Goal: Information Seeking & Learning: Learn about a topic

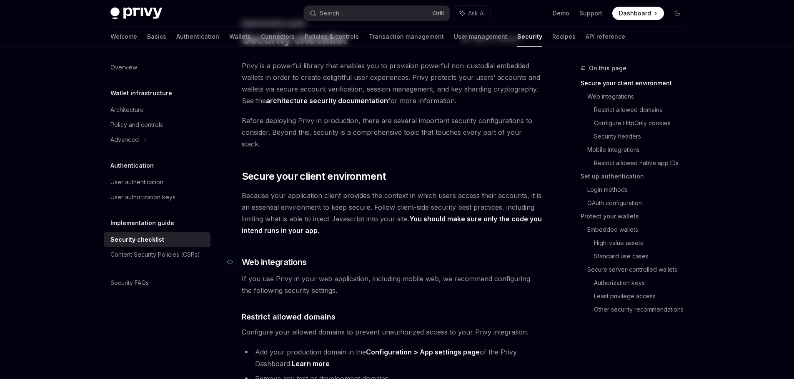
scroll to position [83, 0]
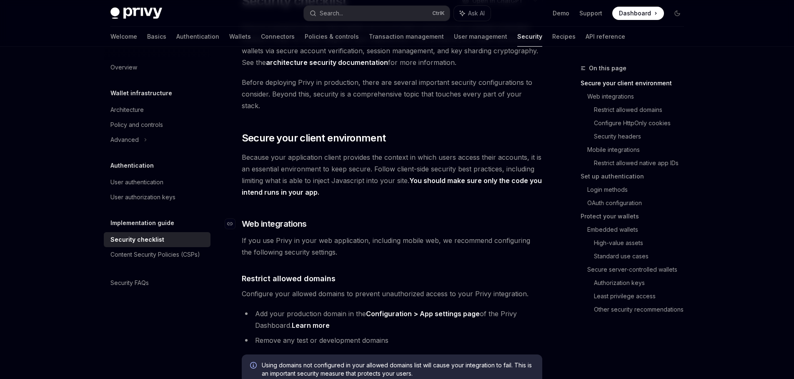
click at [362, 218] on h3 "​ Web integrations" at bounding box center [392, 224] width 300 height 12
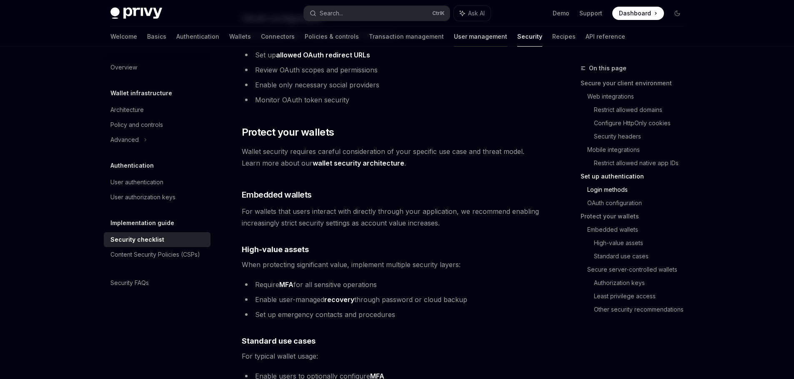
scroll to position [1041, 0]
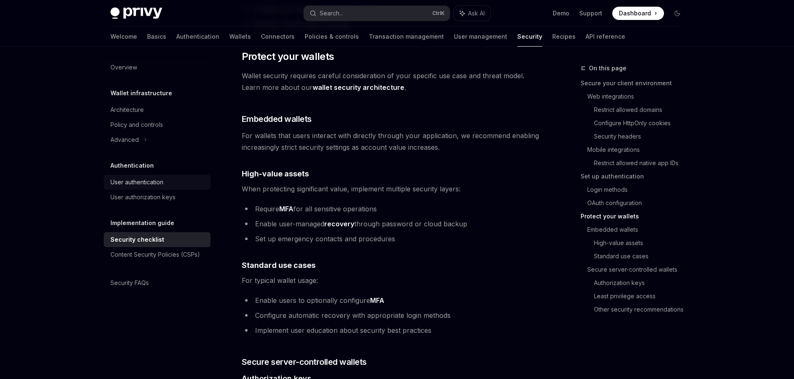
click at [135, 181] on div "User authentication" at bounding box center [136, 182] width 53 height 10
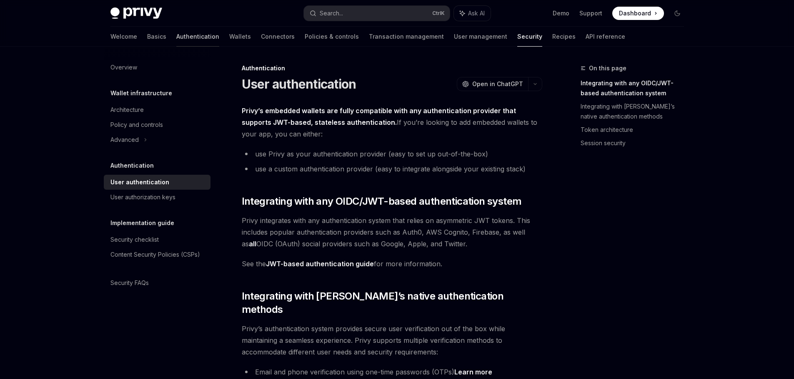
click at [176, 39] on link "Authentication" at bounding box center [197, 37] width 43 height 20
type textarea "*"
